Goal: Navigation & Orientation: Find specific page/section

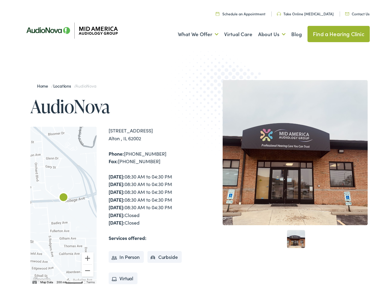
click at [190, 144] on img at bounding box center [223, 103] width 118 height 128
click at [192, 32] on link "What We Offer" at bounding box center [198, 32] width 41 height 22
click at [265, 32] on link "About Us" at bounding box center [271, 32] width 27 height 22
click at [63, 203] on div at bounding box center [63, 203] width 66 height 157
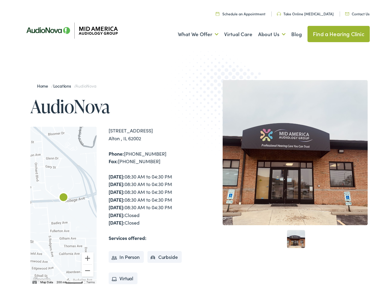
click at [63, 203] on div at bounding box center [63, 203] width 66 height 157
click at [63, 196] on img "AudioNova" at bounding box center [63, 196] width 14 height 14
click at [87, 256] on button "Zoom in" at bounding box center [87, 256] width 12 height 12
click at [87, 268] on button "Zoom out" at bounding box center [87, 268] width 12 height 12
click at [34, 280] on img "Keyboard shortcuts" at bounding box center [34, 280] width 4 height 3
